Goal: Task Accomplishment & Management: Manage account settings

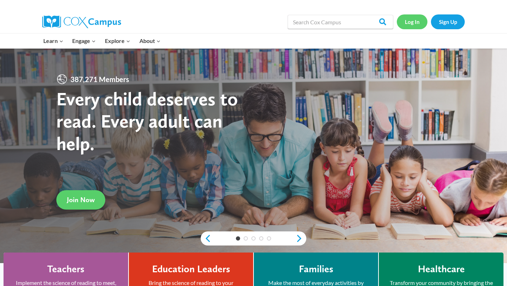
click at [412, 25] on link "Log In" at bounding box center [412, 21] width 31 height 14
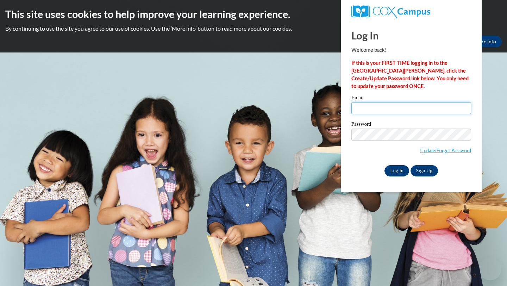
type input "jafink@waukesha.k12.wi.us"
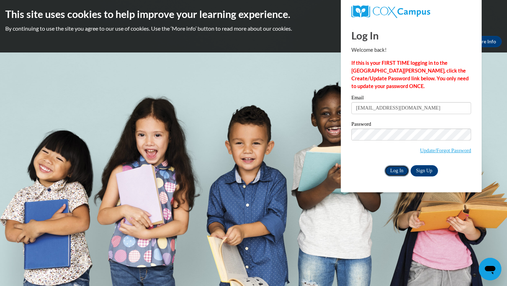
click at [396, 170] on input "Log In" at bounding box center [397, 170] width 25 height 11
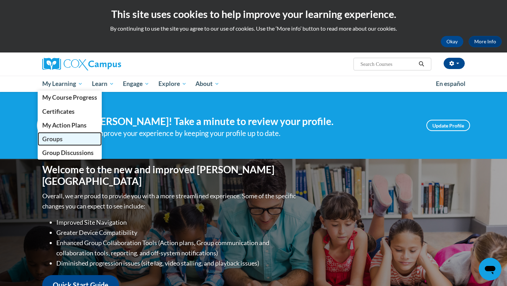
click at [60, 138] on span "Groups" at bounding box center [52, 138] width 20 height 7
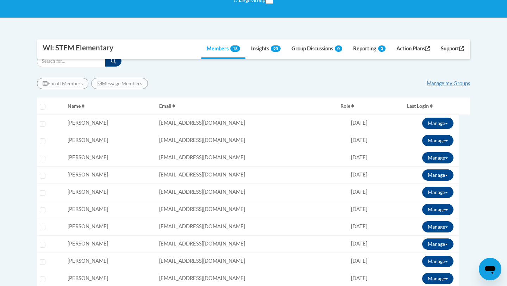
scroll to position [247, 0]
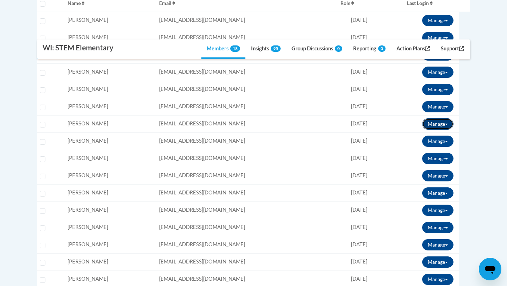
click at [438, 121] on button "Manage" at bounding box center [437, 123] width 31 height 11
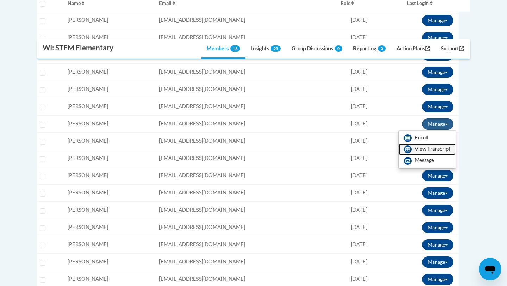
click at [422, 148] on link "View Transcript" at bounding box center [427, 149] width 57 height 11
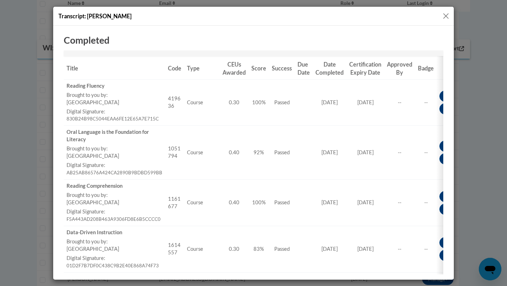
scroll to position [95, 0]
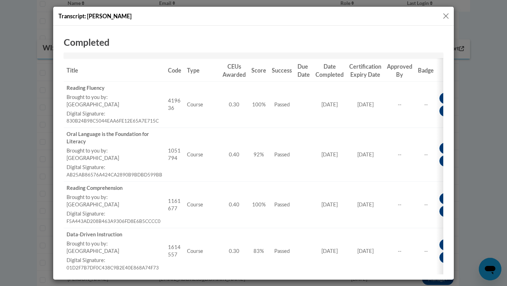
click at [446, 13] on button "Close" at bounding box center [446, 16] width 9 height 9
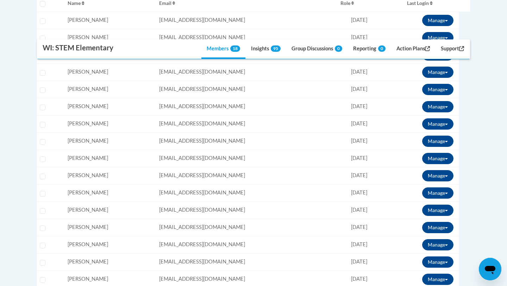
scroll to position [0, 0]
